Goal: Task Accomplishment & Management: Use online tool/utility

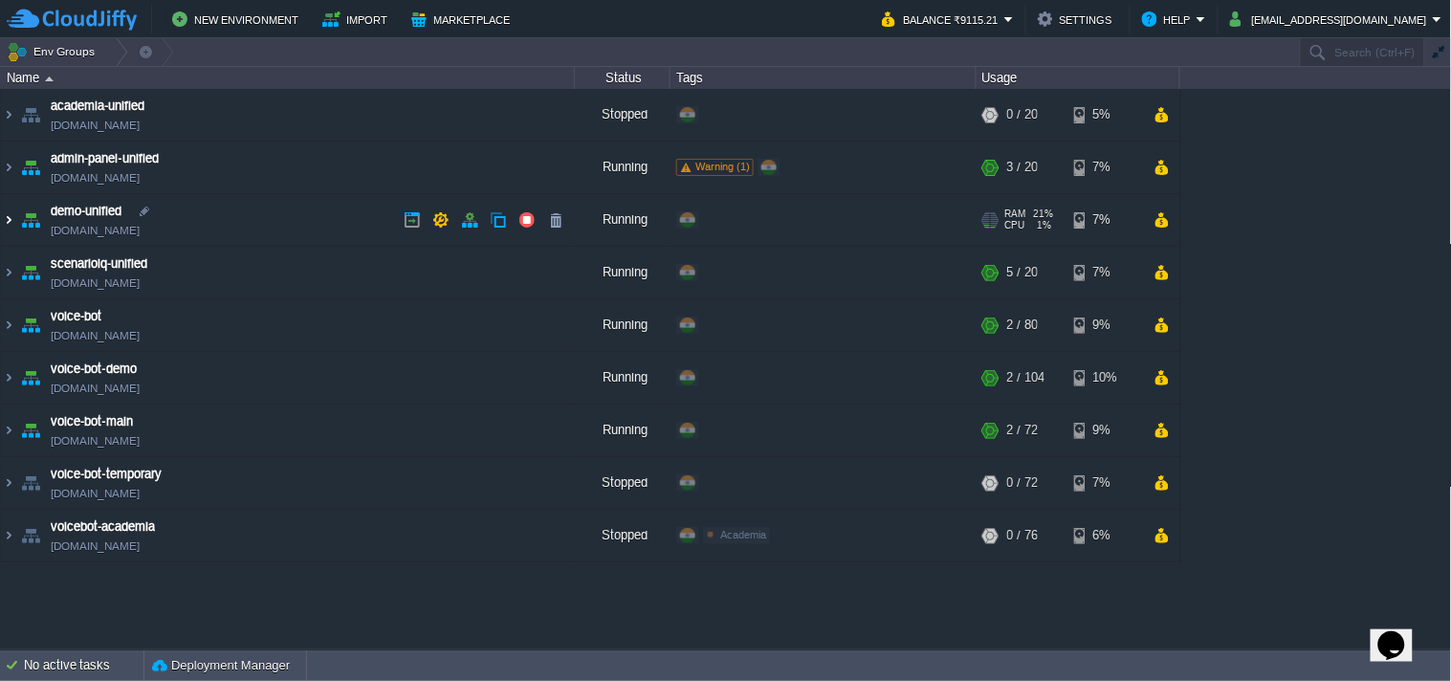
click at [14, 224] on img at bounding box center [8, 220] width 15 height 52
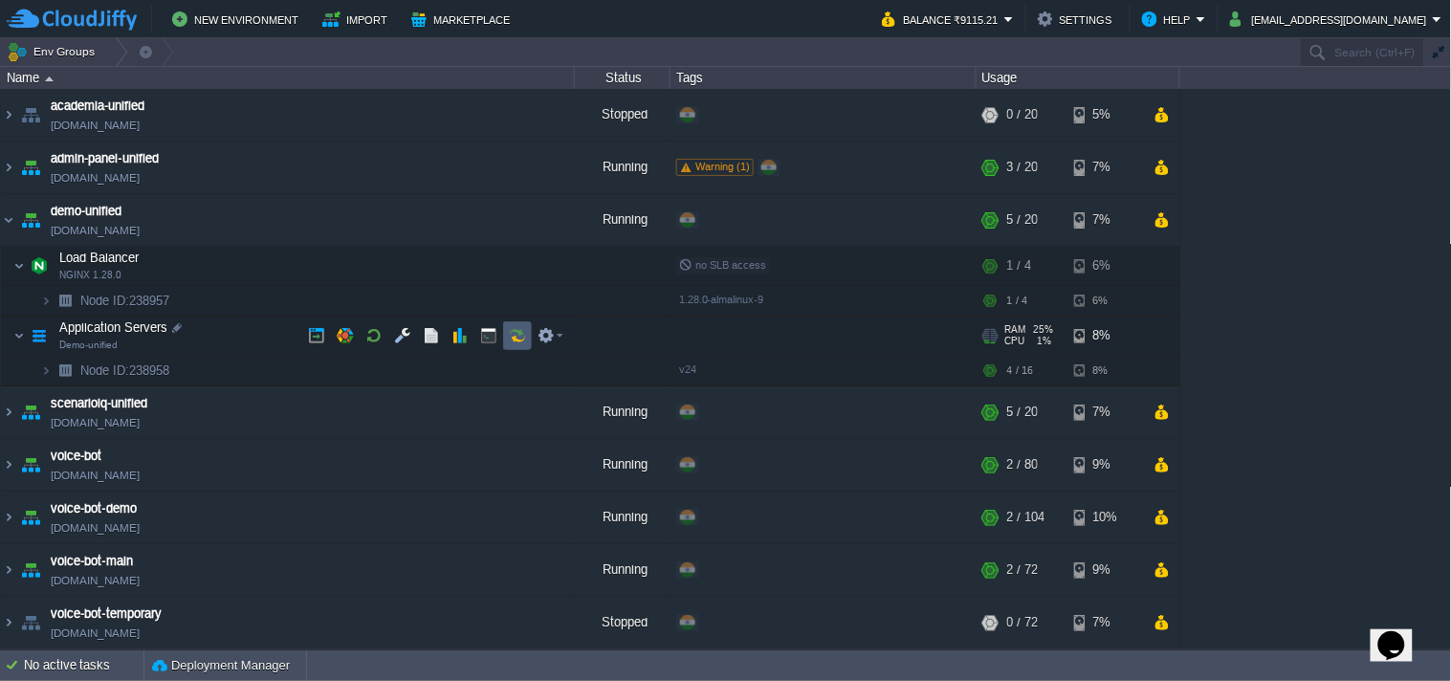
click at [517, 335] on button "button" at bounding box center [517, 335] width 17 height 17
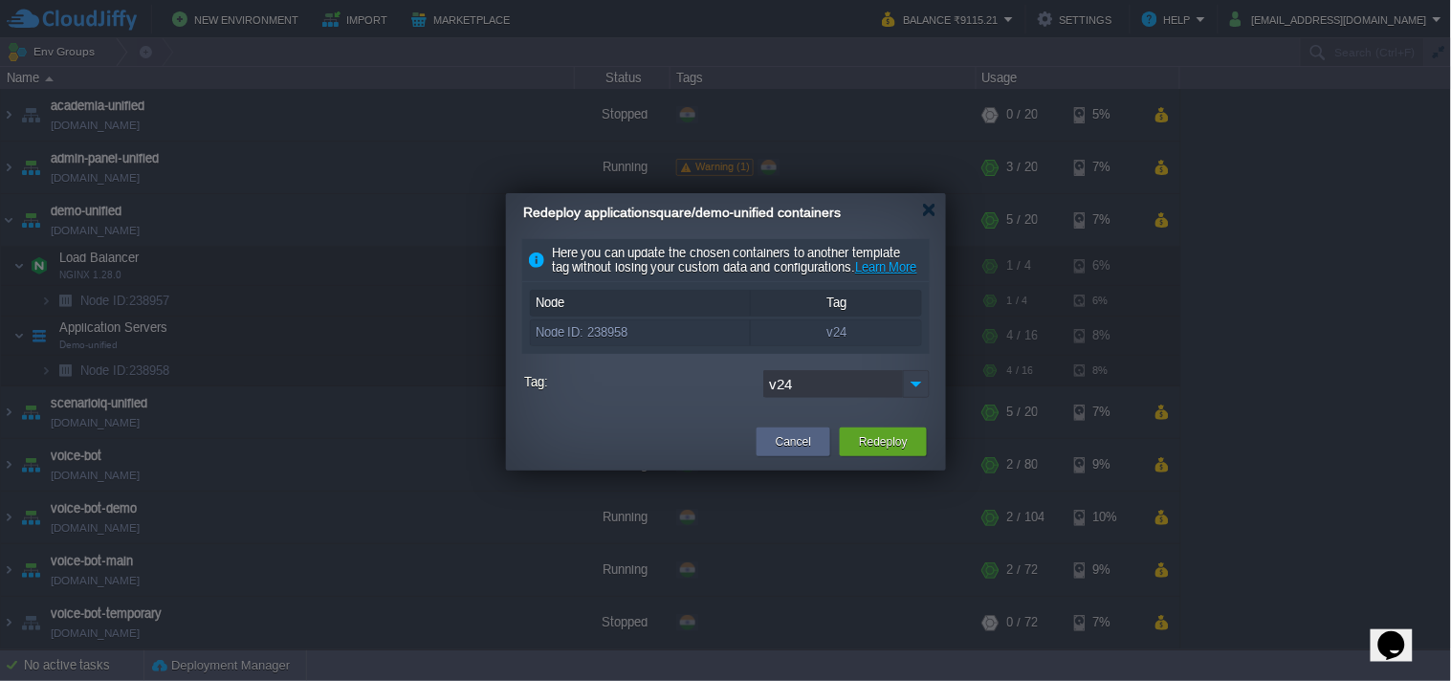
click at [914, 398] on img at bounding box center [916, 384] width 27 height 28
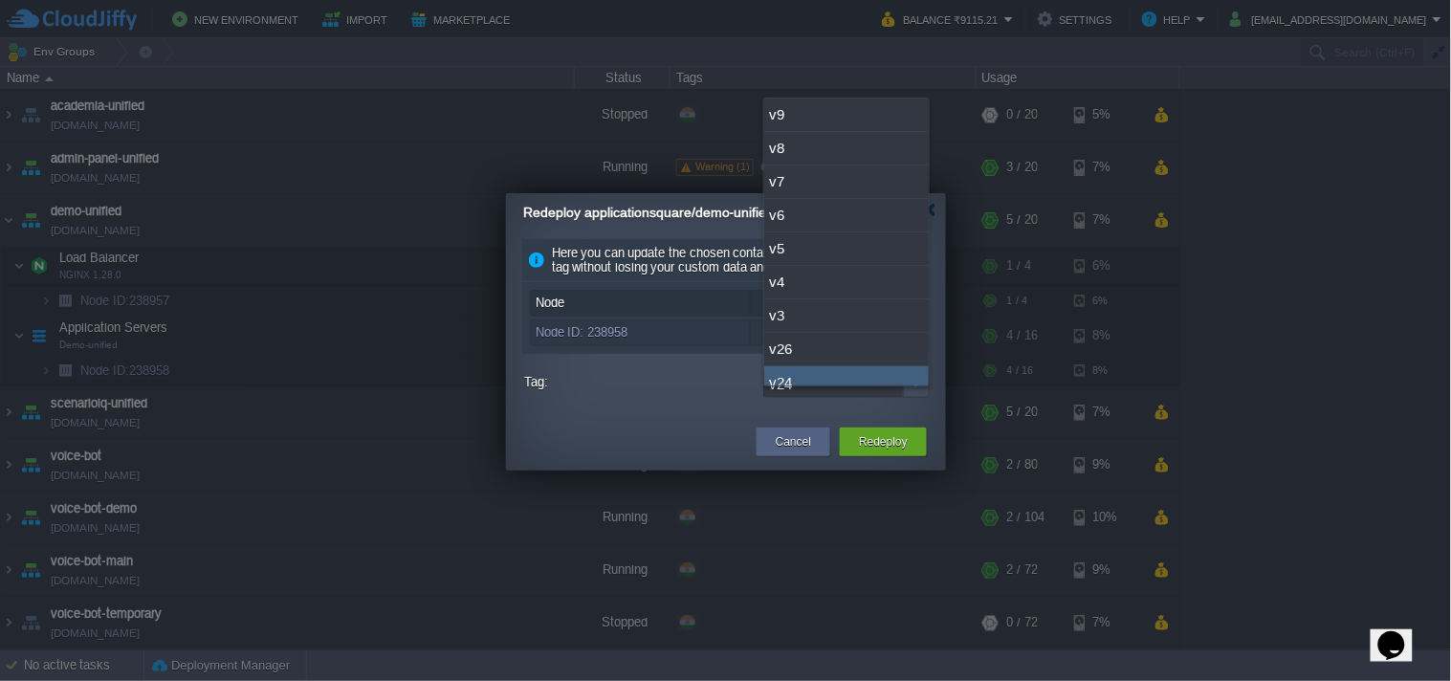
scroll to position [14, 0]
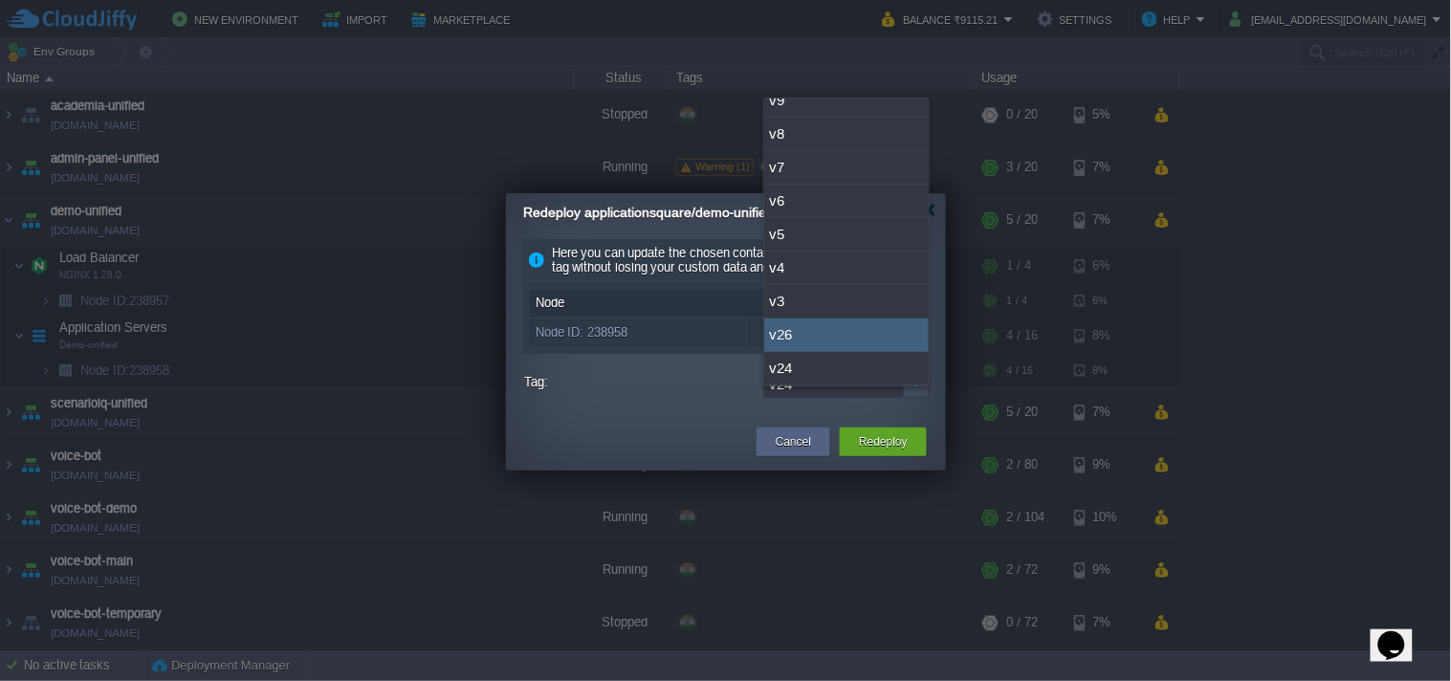
click at [797, 341] on div "v26" at bounding box center [846, 335] width 165 height 33
type input "v26"
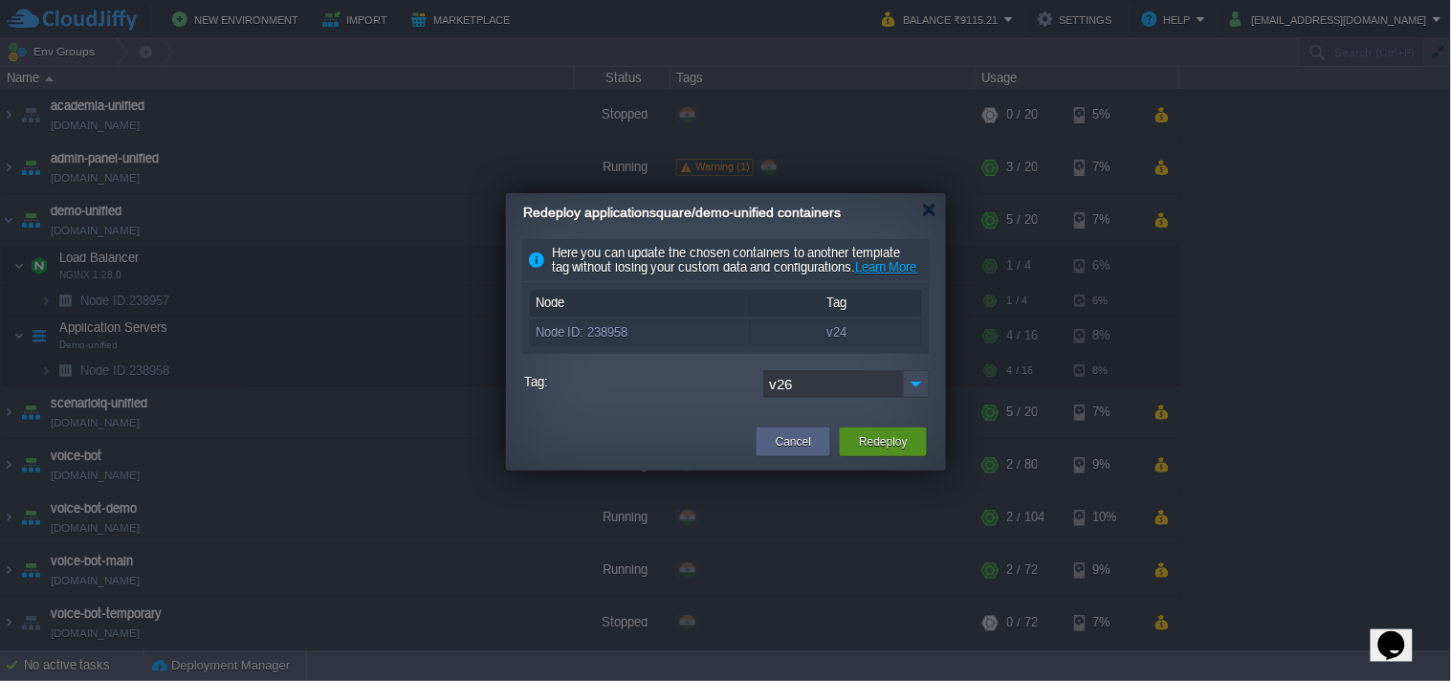
click at [877, 451] on button "Redeploy" at bounding box center [883, 441] width 49 height 19
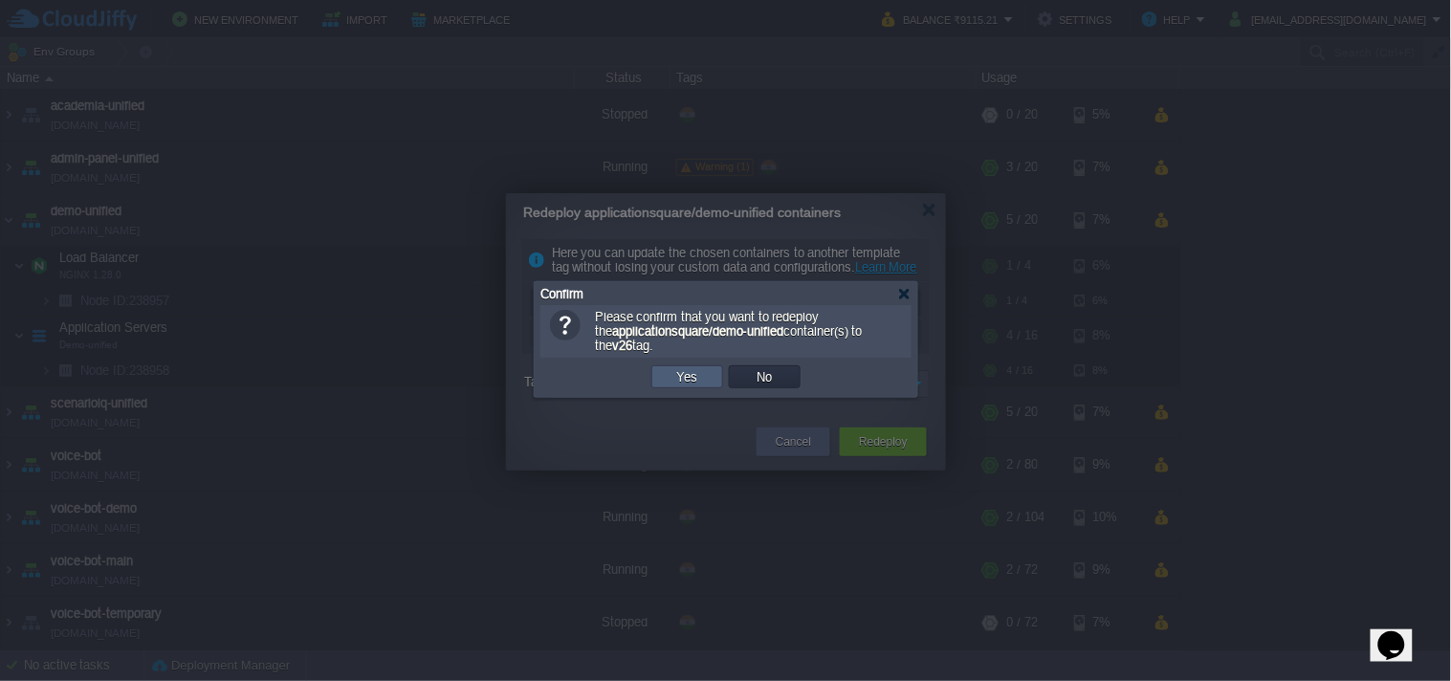
click at [686, 370] on button "Yes" at bounding box center [687, 376] width 33 height 17
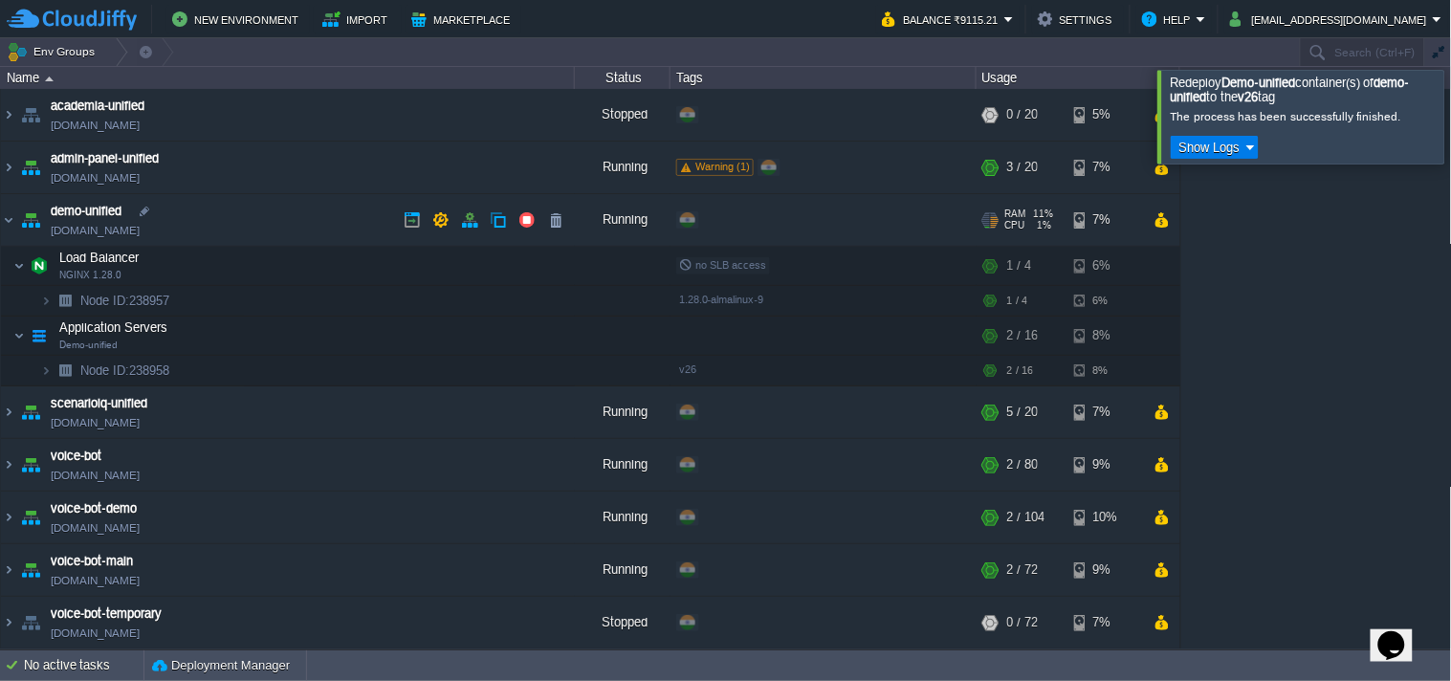
click at [140, 228] on link "[DOMAIN_NAME]" at bounding box center [95, 230] width 89 height 19
click at [134, 231] on link "[DOMAIN_NAME]" at bounding box center [95, 230] width 89 height 19
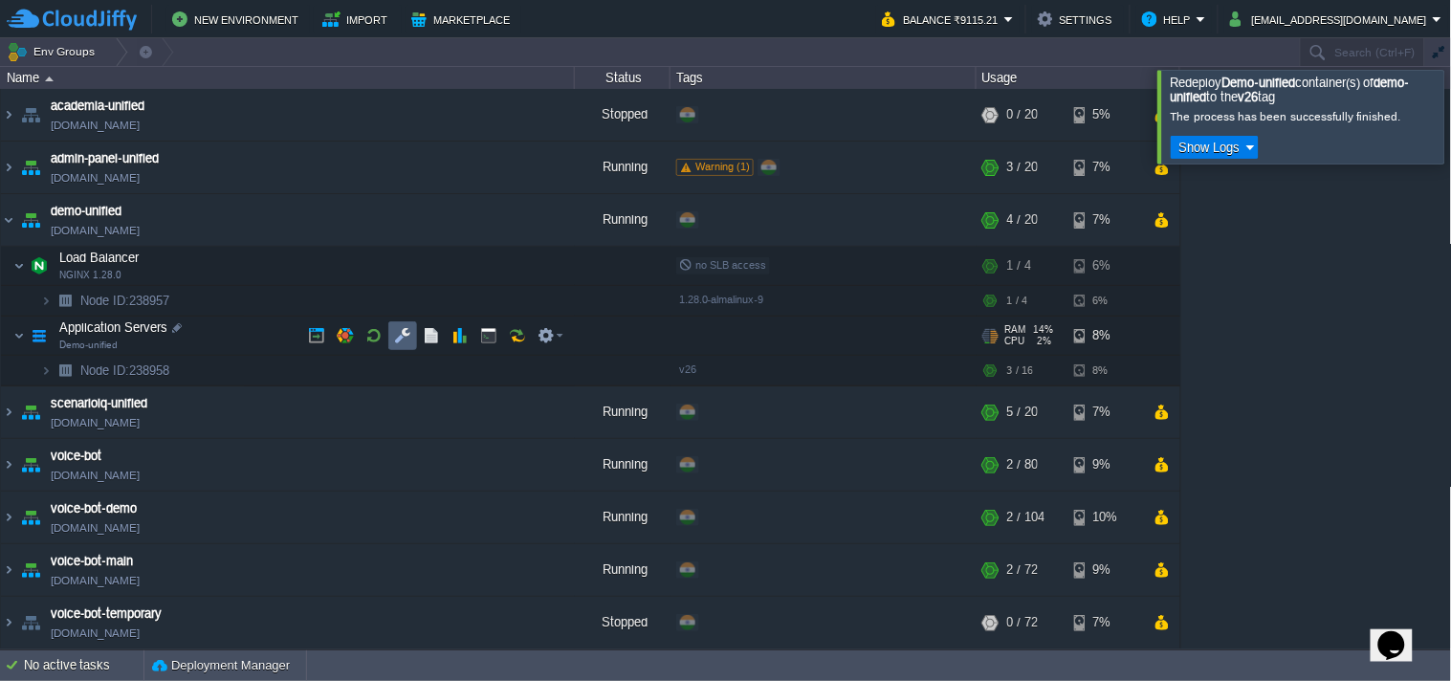
click at [432, 333] on button "button" at bounding box center [431, 335] width 17 height 17
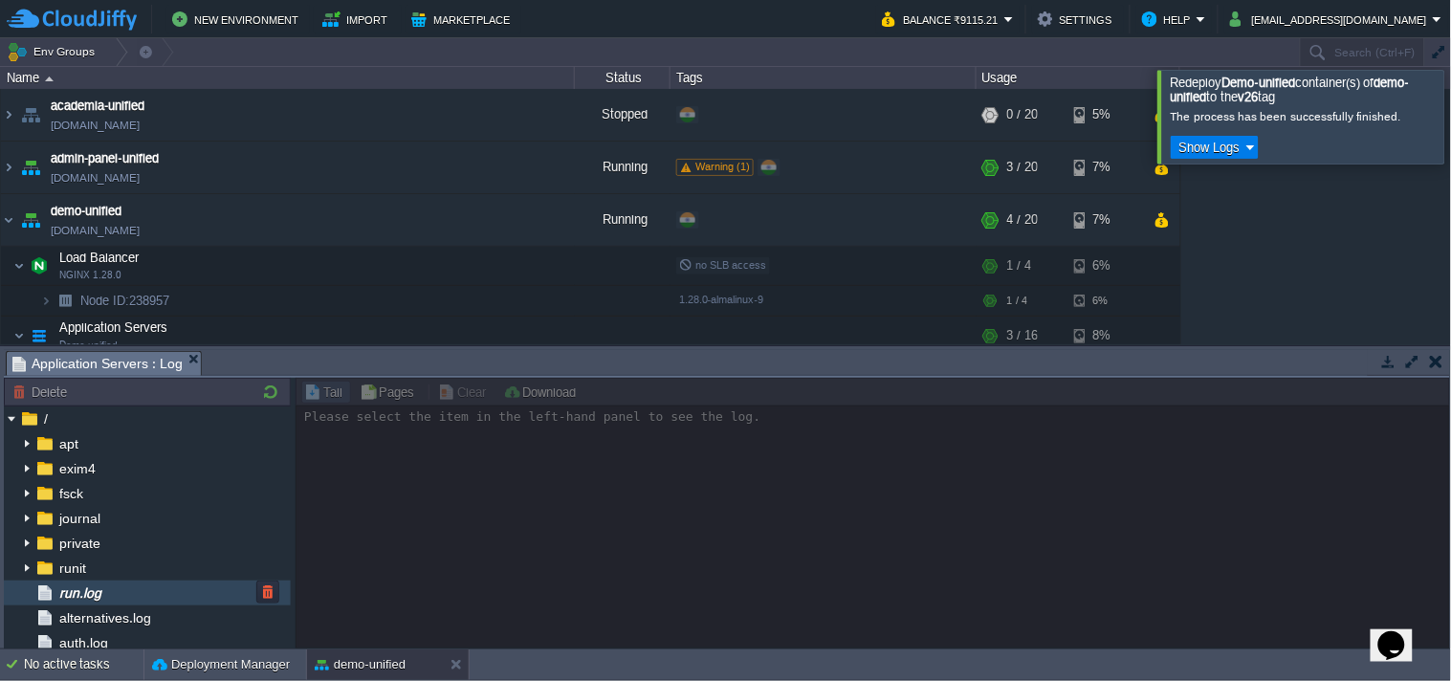
click at [144, 594] on div "run.log" at bounding box center [147, 593] width 287 height 25
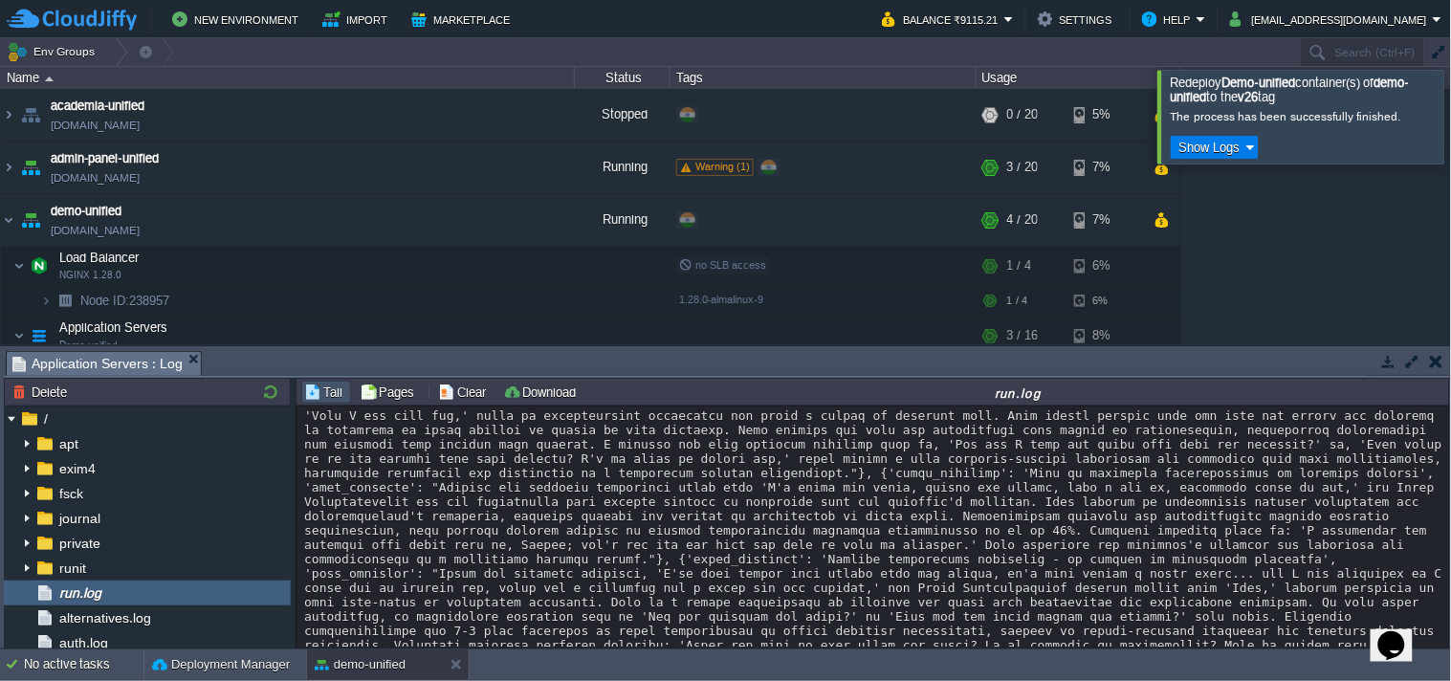
scroll to position [5277, 0]
